Goal: Register for event/course

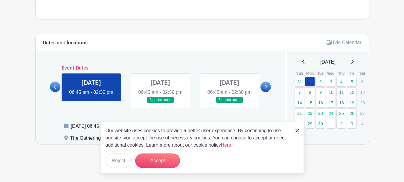
scroll to position [313, 0]
drag, startPoint x: 121, startPoint y: 159, endPoint x: 184, endPoint y: 155, distance: 62.3
click at [121, 159] on button "Reject" at bounding box center [119, 160] width 26 height 14
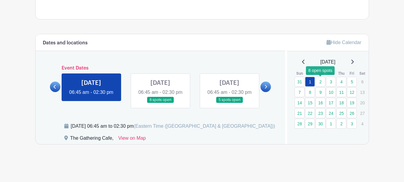
click at [322, 77] on link "2" at bounding box center [321, 82] width 10 height 10
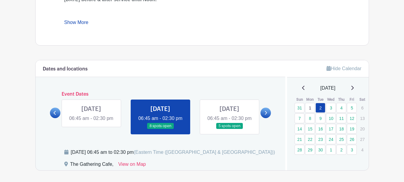
scroll to position [337, 0]
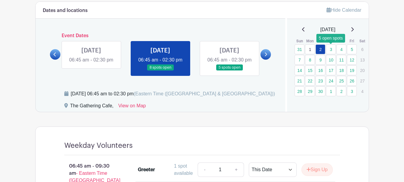
click at [331, 49] on link "3" at bounding box center [331, 49] width 10 height 10
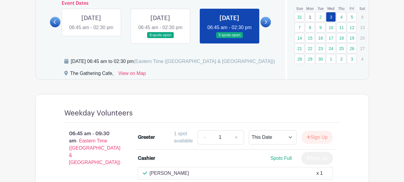
scroll to position [339, 0]
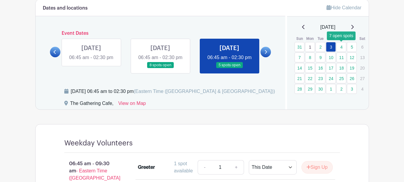
click at [341, 48] on link "4" at bounding box center [342, 47] width 10 height 10
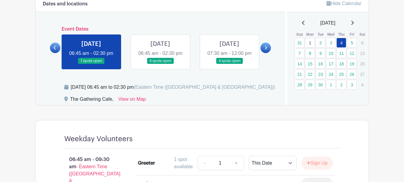
scroll to position [339, 0]
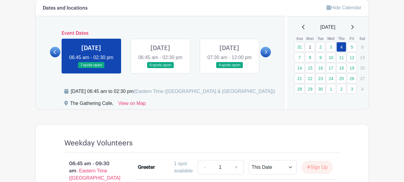
click at [160, 68] on link at bounding box center [160, 68] width 0 height 0
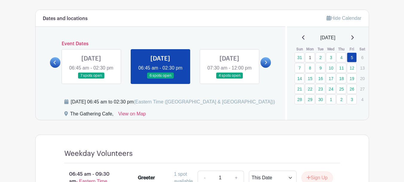
scroll to position [328, 0]
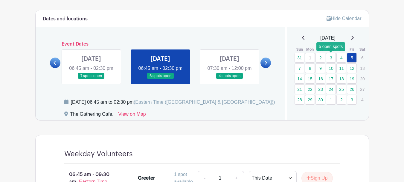
click at [331, 58] on link "3" at bounding box center [331, 58] width 10 height 10
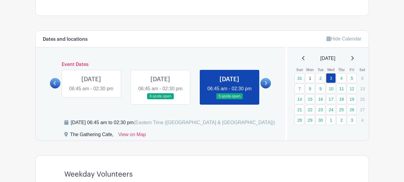
scroll to position [299, 0]
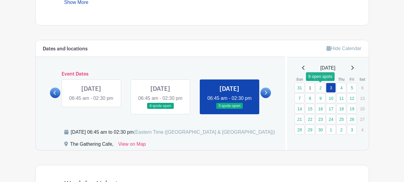
click at [322, 89] on link "2" at bounding box center [321, 88] width 10 height 10
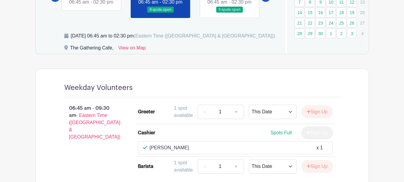
scroll to position [328, 0]
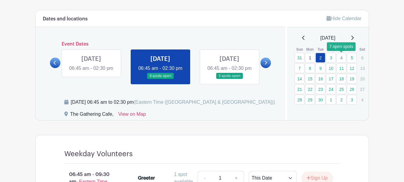
click at [342, 58] on link "4" at bounding box center [342, 58] width 10 height 10
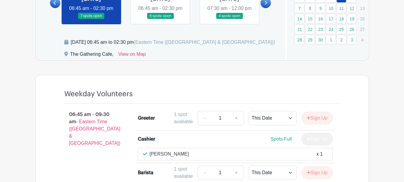
scroll to position [358, 0]
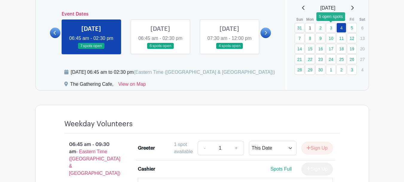
click at [331, 28] on link "3" at bounding box center [331, 28] width 10 height 10
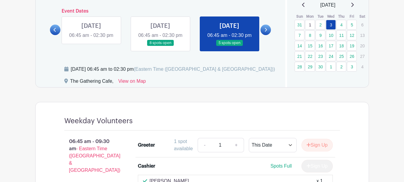
scroll to position [358, 0]
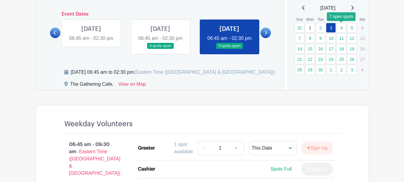
click at [342, 28] on link "4" at bounding box center [342, 28] width 10 height 10
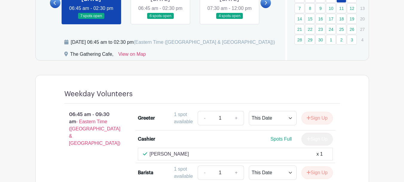
scroll to position [299, 0]
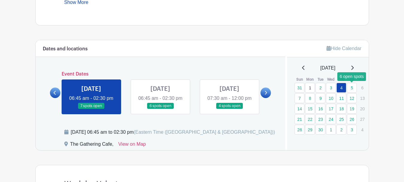
click at [352, 87] on link "5" at bounding box center [352, 88] width 10 height 10
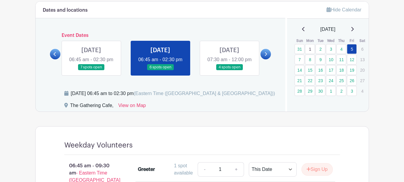
scroll to position [328, 0]
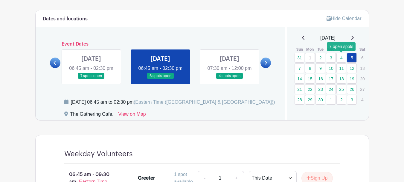
click at [343, 59] on link "4" at bounding box center [342, 58] width 10 height 10
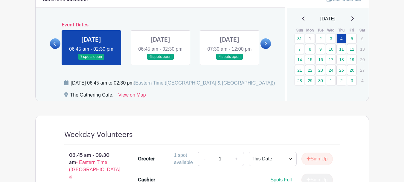
scroll to position [328, 0]
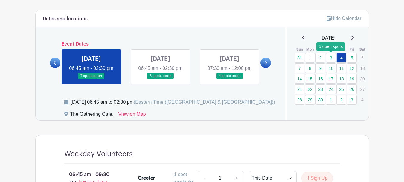
click at [331, 59] on link "3" at bounding box center [331, 58] width 10 height 10
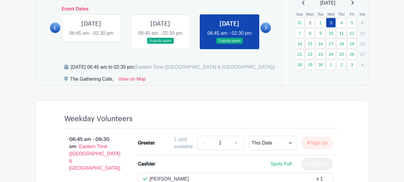
scroll to position [328, 0]
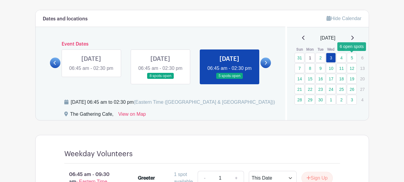
click at [352, 59] on link "5" at bounding box center [352, 58] width 10 height 10
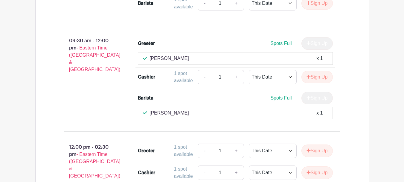
scroll to position [568, 0]
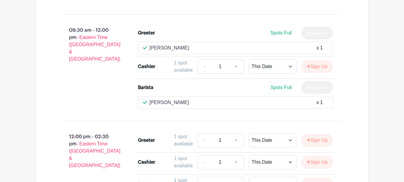
click at [204, 106] on div "Deb Boogaard x 1" at bounding box center [235, 102] width 185 height 7
drag, startPoint x: 204, startPoint y: 112, endPoint x: 391, endPoint y: 103, distance: 187.4
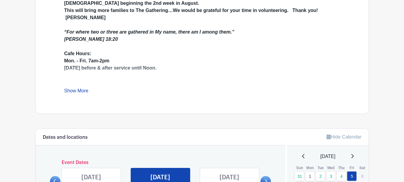
scroll to position [209, 0]
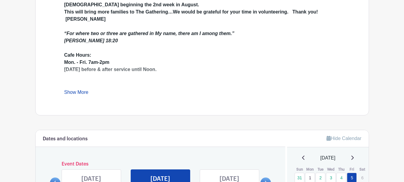
click at [74, 90] on link "Show More" at bounding box center [76, 92] width 24 height 7
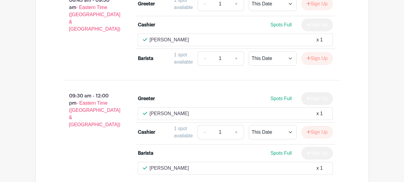
scroll to position [568, 0]
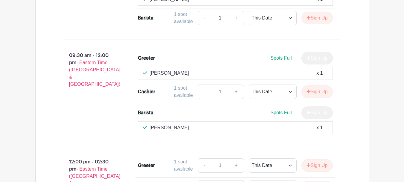
click at [283, 115] on span "Spots Full" at bounding box center [280, 112] width 21 height 5
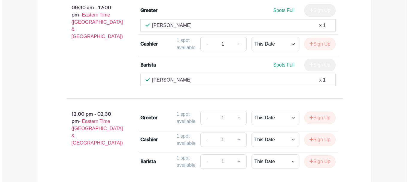
scroll to position [616, 0]
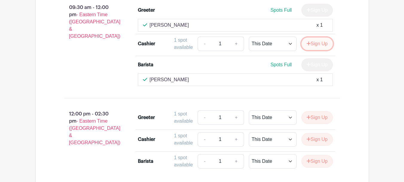
click at [319, 46] on button "Sign Up" at bounding box center [317, 43] width 31 height 13
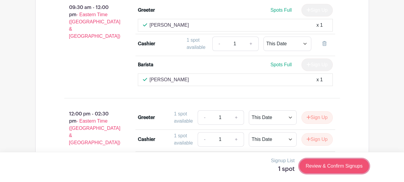
click at [332, 165] on link "Review & Confirm Signups" at bounding box center [333, 166] width 69 height 14
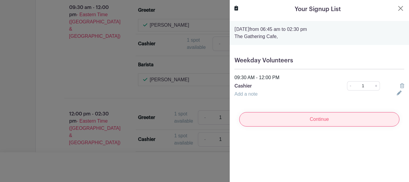
click at [313, 121] on input "Continue" at bounding box center [319, 119] width 160 height 14
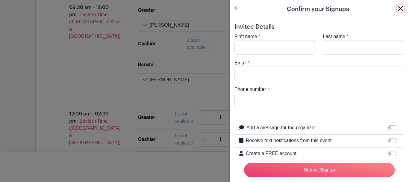
click at [397, 8] on button "Close" at bounding box center [400, 8] width 7 height 7
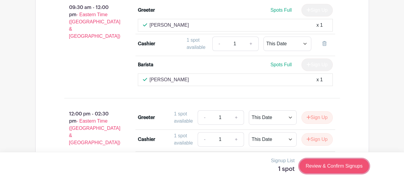
click at [348, 164] on link "Review & Confirm Signups" at bounding box center [333, 166] width 69 height 14
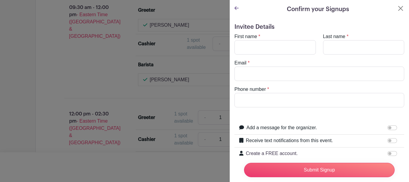
click at [297, 127] on label "Add a message for the organizer." at bounding box center [281, 127] width 71 height 7
click at [387, 127] on input "Add a message for the organizer." at bounding box center [392, 127] width 10 height 5
checkbox input "true"
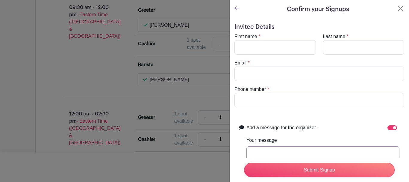
click at [298, 153] on input "Your message" at bounding box center [322, 153] width 153 height 14
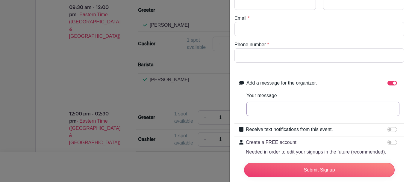
scroll to position [60, 0]
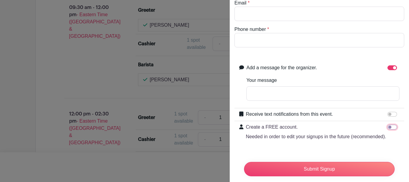
click at [389, 125] on input "Create a FREE account. Needed in order to edit your signups in the future (reco…" at bounding box center [392, 126] width 10 height 5
checkbox input "true"
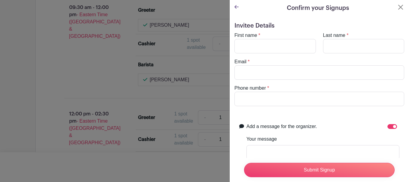
scroll to position [0, 0]
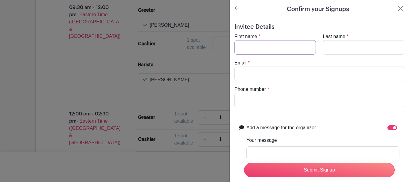
click at [263, 48] on input "First name" at bounding box center [274, 47] width 81 height 14
click at [397, 9] on button "Close" at bounding box center [400, 8] width 7 height 7
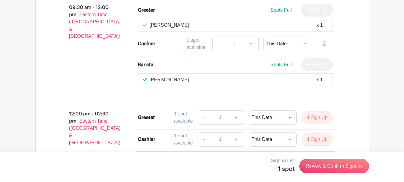
click at [152, 47] on div "Cashier" at bounding box center [146, 43] width 17 height 7
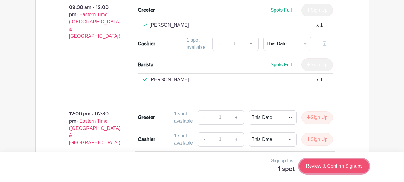
click at [318, 167] on link "Review & Confirm Signups" at bounding box center [333, 166] width 69 height 14
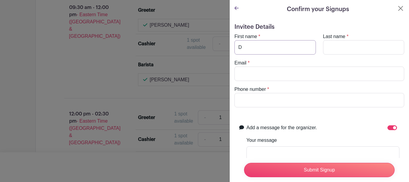
click at [255, 48] on input "D" at bounding box center [274, 47] width 81 height 14
type input "De"
type input "Boogaard"
click at [288, 75] on input "Email" at bounding box center [319, 73] width 170 height 14
type input "deb_boogaard@wycliffe.org"
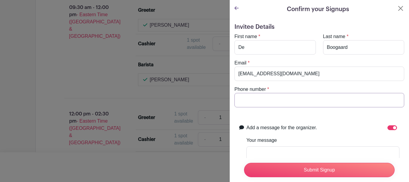
click at [281, 101] on input "Phone number" at bounding box center [319, 100] width 170 height 14
type input "980-313-6559"
click at [310, 151] on input "Your message" at bounding box center [322, 153] width 153 height 14
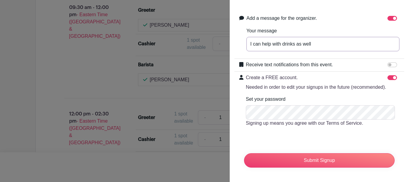
scroll to position [120, 0]
type input "I can help with drinks as well"
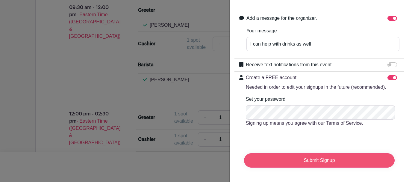
click at [311, 157] on input "Submit Signup" at bounding box center [319, 160] width 150 height 14
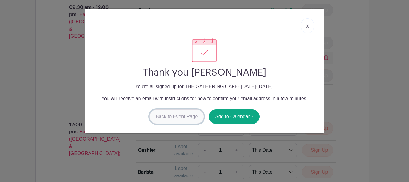
click at [178, 117] on link "Back to Event Page" at bounding box center [176, 116] width 55 height 14
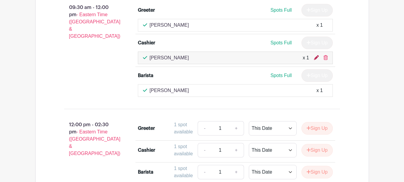
click at [318, 60] on icon at bounding box center [316, 57] width 5 height 5
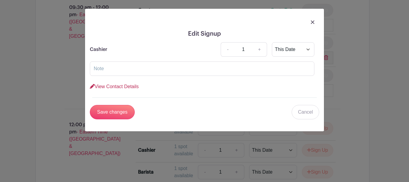
click at [115, 88] on link "View Contact Details" at bounding box center [114, 86] width 49 height 5
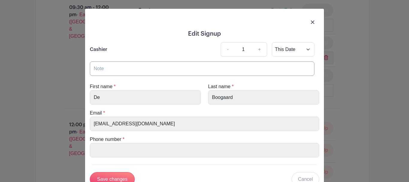
click at [127, 73] on input "text" at bounding box center [202, 68] width 224 height 14
type input "can help with making of beverages"
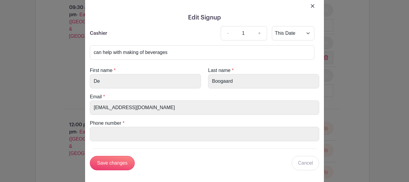
scroll to position [25, 0]
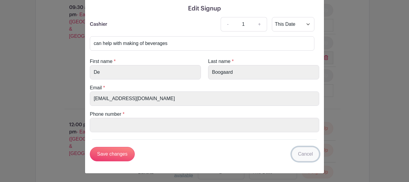
click at [302, 153] on link "Cancel" at bounding box center [305, 154] width 28 height 14
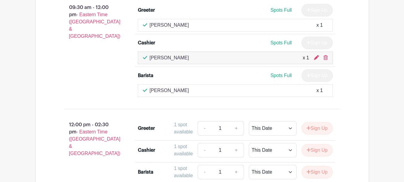
click at [328, 60] on div "De Boogaard x 1" at bounding box center [235, 57] width 195 height 13
click at [316, 60] on icon at bounding box center [316, 57] width 5 height 5
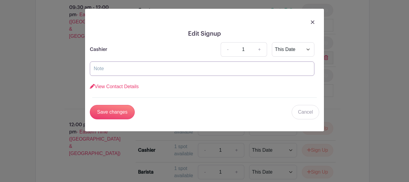
click at [121, 67] on input "text" at bounding box center [202, 68] width 224 height 14
click at [314, 25] on div at bounding box center [204, 21] width 229 height 17
click at [313, 23] on img at bounding box center [312, 22] width 4 height 4
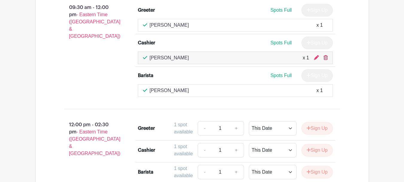
click at [326, 60] on icon at bounding box center [326, 57] width 4 height 5
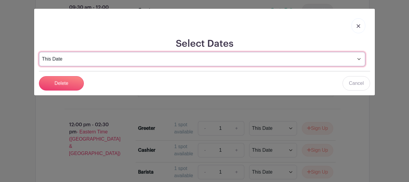
click at [359, 59] on select "This Date Select Dates" at bounding box center [202, 59] width 326 height 14
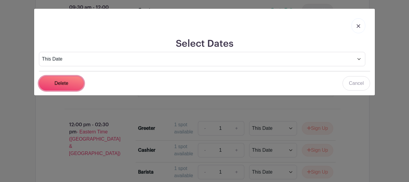
click at [63, 81] on input "Delete" at bounding box center [61, 83] width 45 height 14
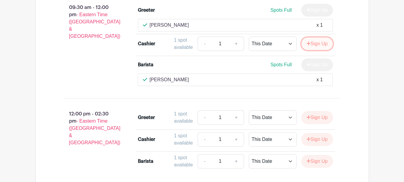
click at [319, 44] on button "Sign Up" at bounding box center [317, 43] width 31 height 13
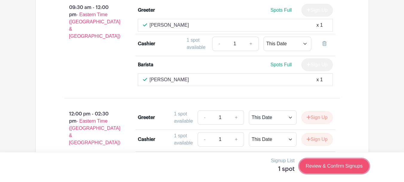
click at [332, 165] on link "Review & Confirm Signups" at bounding box center [333, 166] width 69 height 14
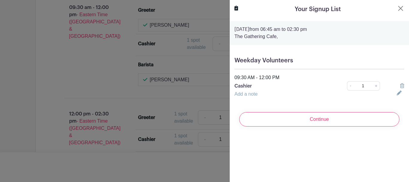
click at [250, 96] on link "Add a note" at bounding box center [245, 93] width 23 height 5
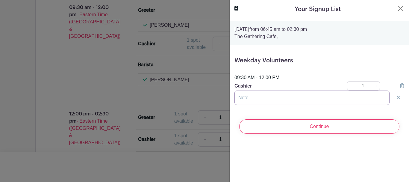
click at [250, 96] on input "text" at bounding box center [311, 97] width 155 height 14
type input "i"
type input "I can help with making the beverages as well"
drag, startPoint x: 338, startPoint y: 97, endPoint x: 235, endPoint y: 95, distance: 102.9
click at [235, 95] on input "I can help with making the beverages as well" at bounding box center [311, 97] width 155 height 14
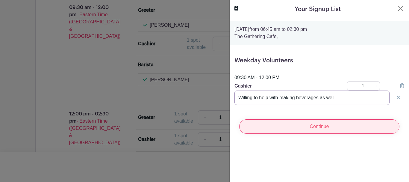
type input "Willing to help with making beverages as well"
click at [293, 130] on input "Continue" at bounding box center [319, 126] width 160 height 14
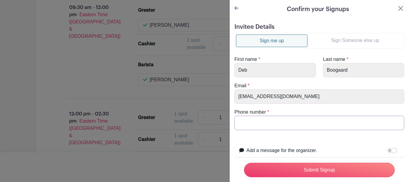
click at [268, 123] on input "Phone number" at bounding box center [319, 122] width 170 height 14
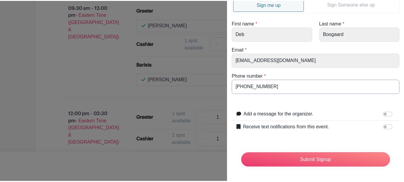
scroll to position [40, 0]
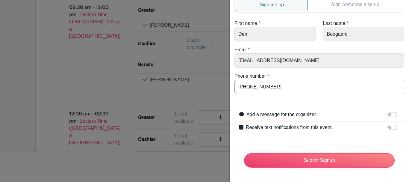
type input "980-313-6559"
click at [390, 112] on input "Add a message for the organizer." at bounding box center [392, 114] width 10 height 5
checkbox input "true"
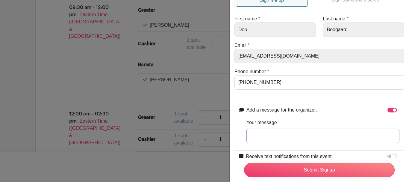
click at [292, 139] on input "Your message" at bounding box center [322, 135] width 153 height 14
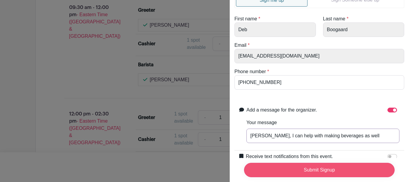
type input "Valerie, I can help with making beverages as well"
click at [304, 165] on input "Submit Signup" at bounding box center [319, 169] width 150 height 14
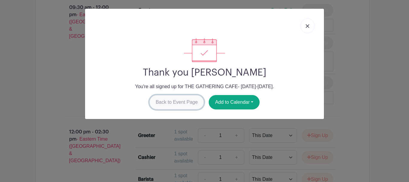
click at [187, 103] on link "Back to Event Page" at bounding box center [176, 102] width 55 height 14
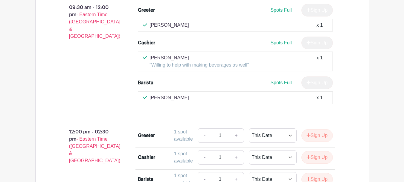
click at [159, 97] on p "[PERSON_NAME]" at bounding box center [169, 97] width 39 height 7
click at [268, 98] on div "Deb Boogaard x 1" at bounding box center [235, 97] width 185 height 7
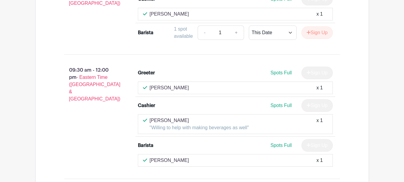
scroll to position [604, 0]
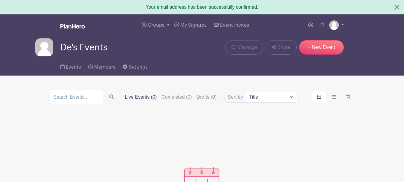
click at [333, 26] on img at bounding box center [334, 25] width 10 height 10
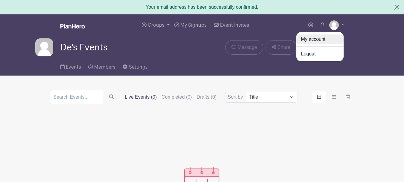
click at [319, 39] on link "My account" at bounding box center [319, 39] width 47 height 10
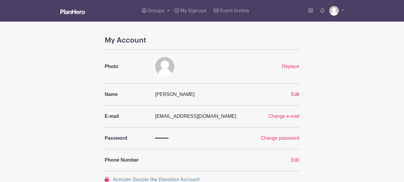
click at [297, 94] on span "Edit" at bounding box center [295, 94] width 8 height 5
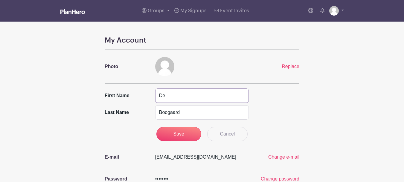
click at [176, 93] on input "De" at bounding box center [202, 95] width 94 height 14
type input "Deb"
click at [186, 136] on input "Save" at bounding box center [178, 134] width 45 height 14
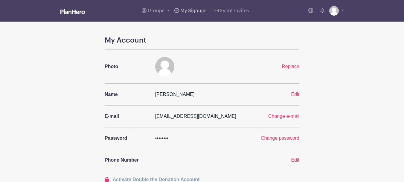
click at [195, 11] on span "My Signups" at bounding box center [193, 10] width 26 height 5
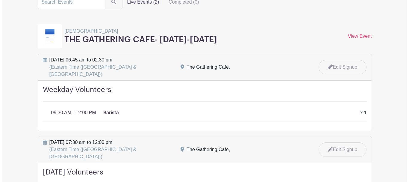
scroll to position [90, 0]
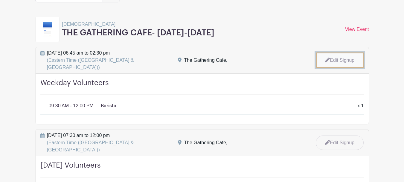
click at [327, 61] on link "Edit Signup" at bounding box center [340, 60] width 48 height 16
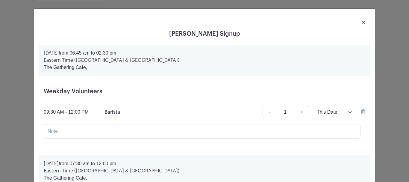
click at [361, 113] on icon at bounding box center [363, 111] width 4 height 5
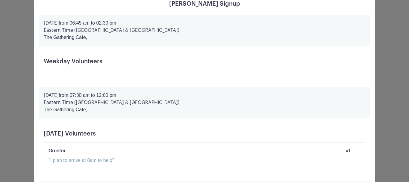
scroll to position [0, 0]
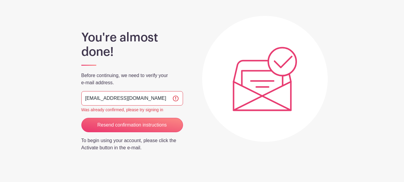
scroll to position [45, 0]
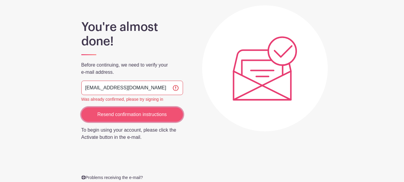
click at [135, 115] on input "Resend confirmation instructions" at bounding box center [132, 114] width 102 height 14
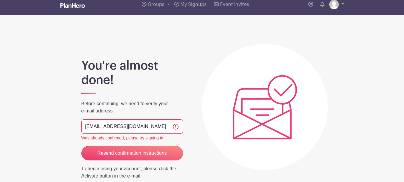
scroll to position [0, 0]
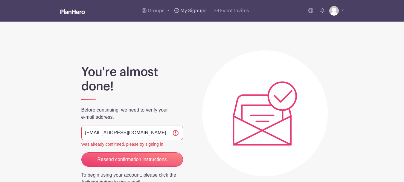
click at [194, 11] on span "My Signups" at bounding box center [193, 10] width 26 height 5
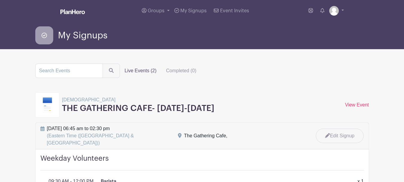
click at [147, 70] on label "Live Events (2)" at bounding box center [141, 71] width 42 height 12
click at [0, 0] on input "Live Events (2)" at bounding box center [0, 0] width 0 height 0
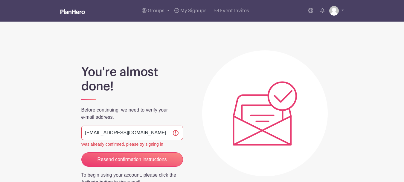
click at [126, 133] on input "[EMAIL_ADDRESS][DOMAIN_NAME]" at bounding box center [132, 132] width 102 height 14
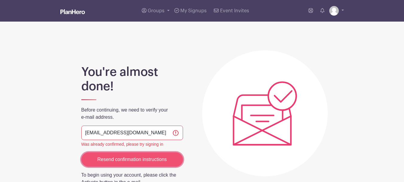
click at [132, 159] on input "Resend confirmation instructions" at bounding box center [132, 159] width 102 height 14
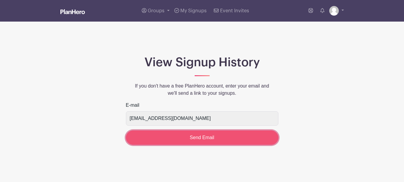
click at [200, 139] on input "Send Email" at bounding box center [202, 137] width 153 height 14
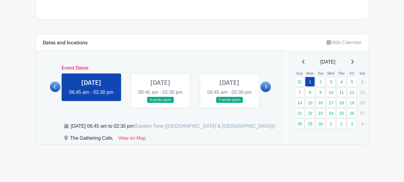
scroll to position [306, 0]
click at [351, 77] on link "5" at bounding box center [352, 82] width 10 height 10
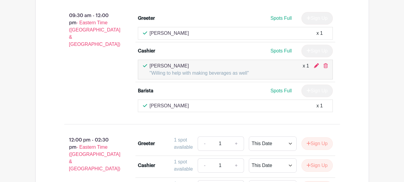
scroll to position [576, 0]
click at [225, 109] on div "Deb Boogaard x 1" at bounding box center [235, 105] width 185 height 7
click at [224, 109] on div "Deb Boogaard x 1" at bounding box center [235, 105] width 185 height 7
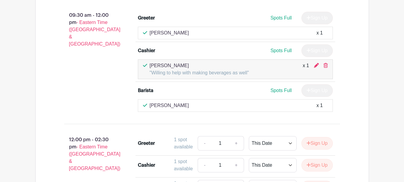
click at [224, 109] on div "Deb Boogaard x 1" at bounding box center [235, 105] width 185 height 7
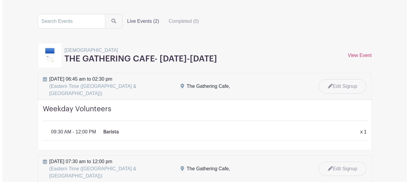
scroll to position [60, 0]
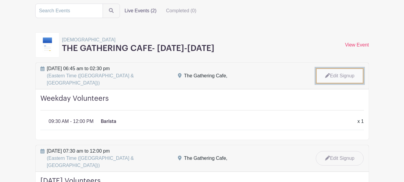
click at [347, 71] on link "Edit Signup" at bounding box center [340, 76] width 48 height 16
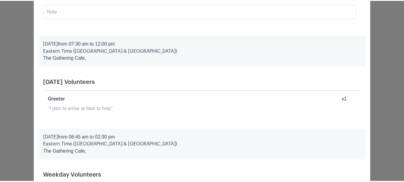
scroll to position [0, 0]
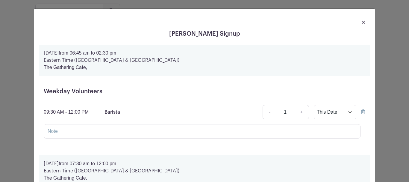
click at [361, 111] on icon at bounding box center [363, 111] width 4 height 5
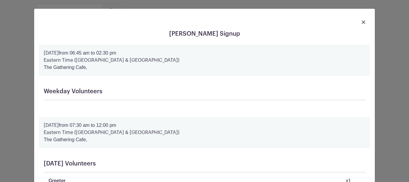
click at [363, 23] on div at bounding box center [204, 21] width 331 height 17
click at [362, 22] on img at bounding box center [363, 22] width 4 height 4
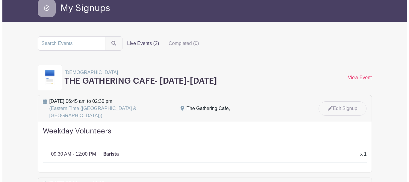
scroll to position [60, 0]
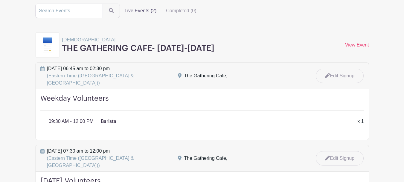
click at [148, 115] on div "09:30 AM - 12:00 PM Barista x 1 x 1" at bounding box center [206, 120] width 322 height 10
click at [342, 70] on link "Edit Signup" at bounding box center [340, 76] width 48 height 16
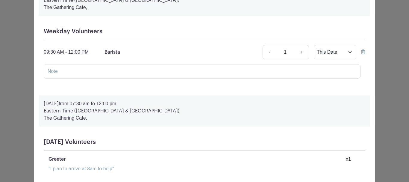
click at [362, 51] on icon at bounding box center [363, 51] width 4 height 5
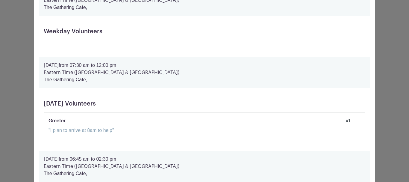
scroll to position [0, 0]
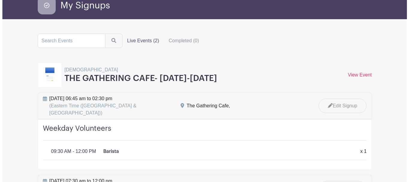
scroll to position [60, 0]
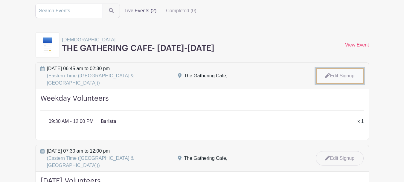
click at [343, 69] on link "Edit Signup" at bounding box center [340, 76] width 48 height 16
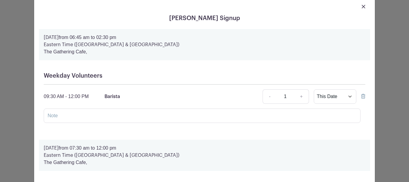
scroll to position [30, 0]
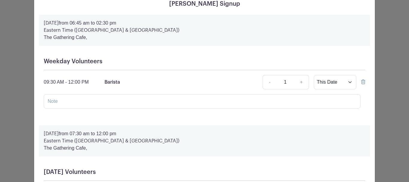
click at [361, 81] on icon at bounding box center [363, 81] width 4 height 5
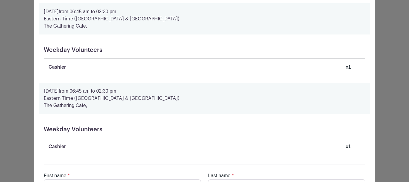
scroll to position [640, 0]
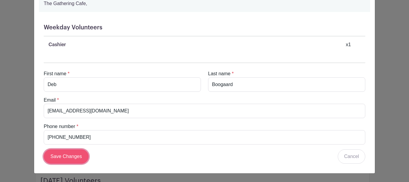
click at [70, 153] on input "Save Changes" at bounding box center [66, 156] width 45 height 14
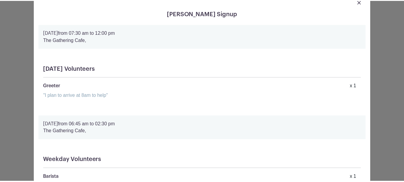
scroll to position [0, 0]
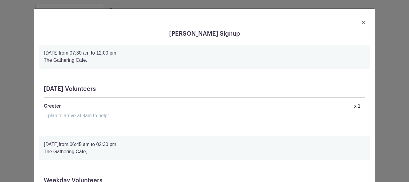
click at [361, 23] on img at bounding box center [363, 22] width 4 height 4
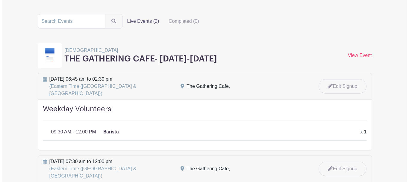
scroll to position [60, 0]
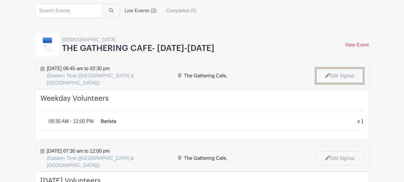
click at [345, 70] on link "Edit Signup" at bounding box center [340, 76] width 48 height 16
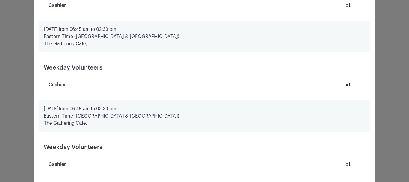
scroll to position [568, 0]
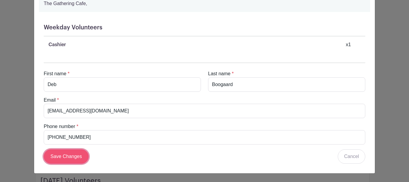
click at [70, 157] on input "Save Changes" at bounding box center [66, 156] width 45 height 14
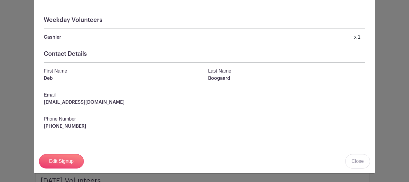
scroll to position [559, 0]
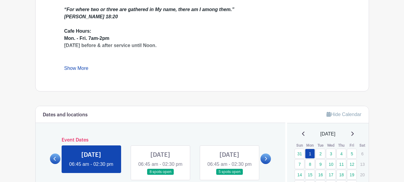
scroll to position [269, 0]
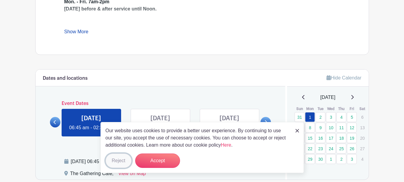
click at [121, 162] on button "Reject" at bounding box center [119, 160] width 26 height 14
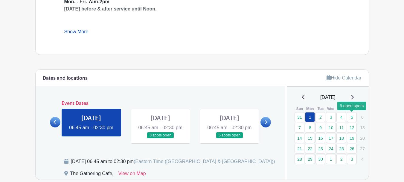
click at [354, 117] on link "5" at bounding box center [352, 117] width 10 height 10
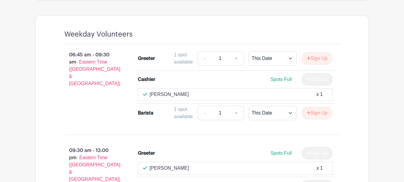
scroll to position [306, 0]
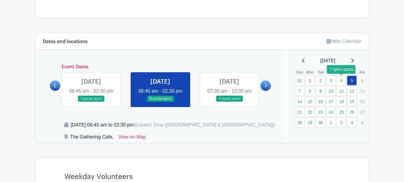
click at [342, 80] on link "4" at bounding box center [342, 80] width 10 height 10
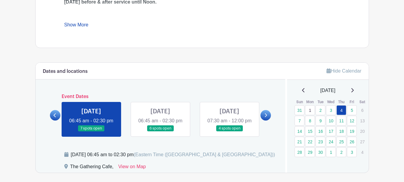
scroll to position [276, 0]
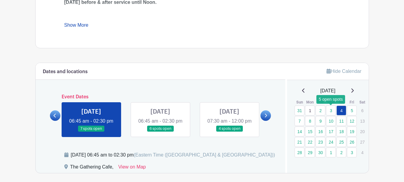
click at [330, 110] on link "3" at bounding box center [331, 110] width 10 height 10
